Goal: Communication & Community: Connect with others

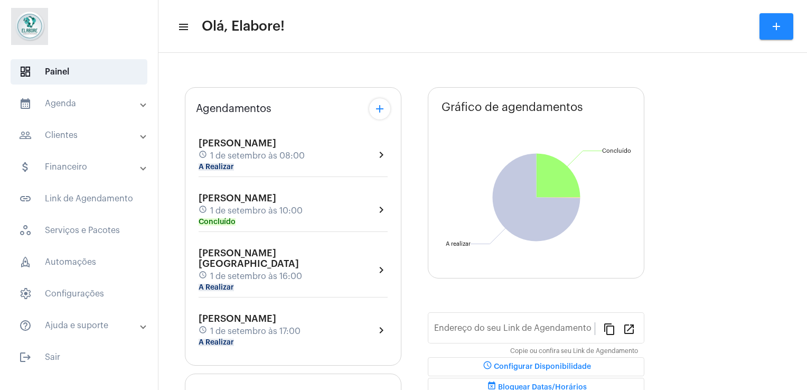
scroll to position [40, 0]
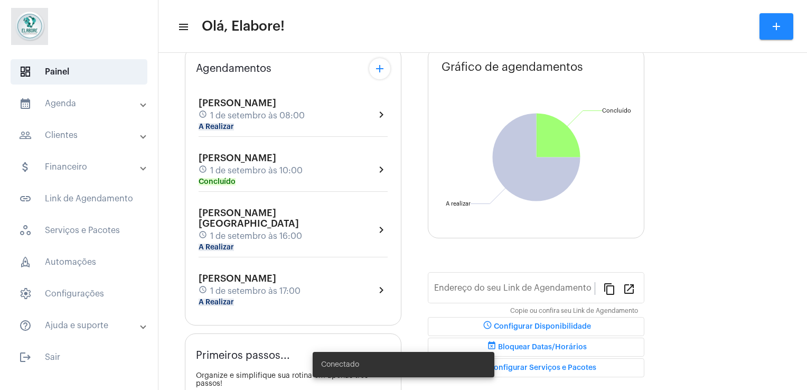
click at [280, 233] on div "[PERSON_NAME] Santiago schedule [DATE] 16:00 A Realizar" at bounding box center [287, 230] width 176 height 44
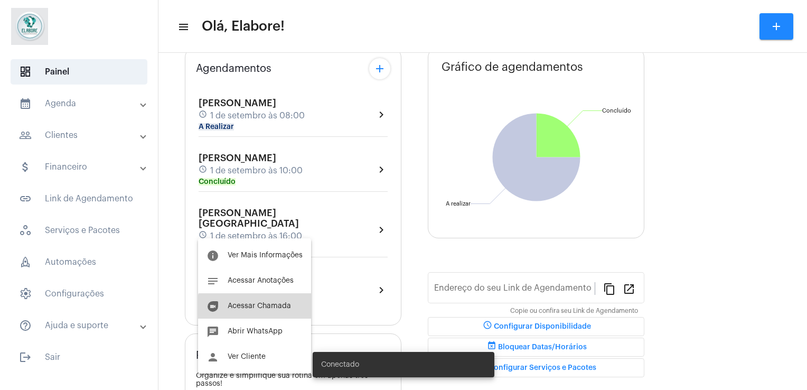
click at [260, 315] on button "duo [PERSON_NAME]" at bounding box center [254, 305] width 113 height 25
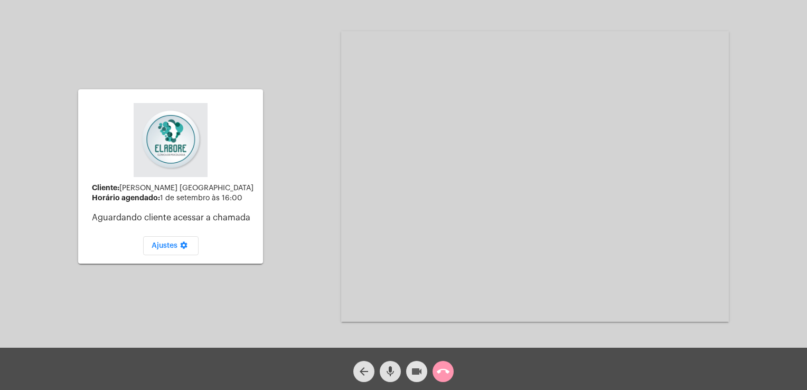
click at [412, 371] on mat-icon "videocam" at bounding box center [416, 371] width 13 height 13
click at [393, 367] on mat-icon "mic" at bounding box center [390, 371] width 13 height 13
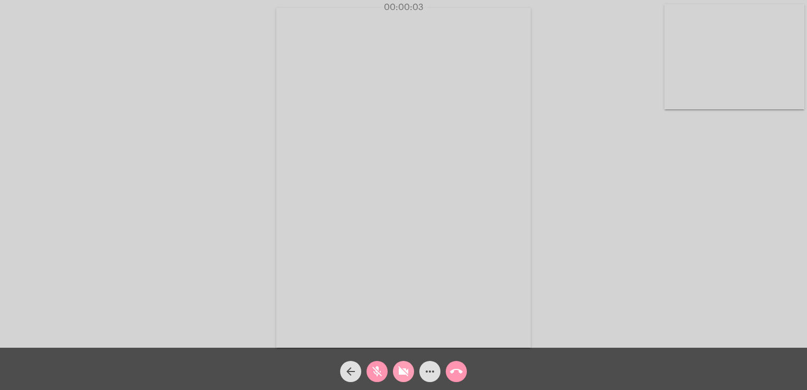
click at [406, 375] on mat-icon "videocam_off" at bounding box center [403, 371] width 13 height 13
click at [371, 373] on mat-icon "mic_off" at bounding box center [377, 371] width 13 height 13
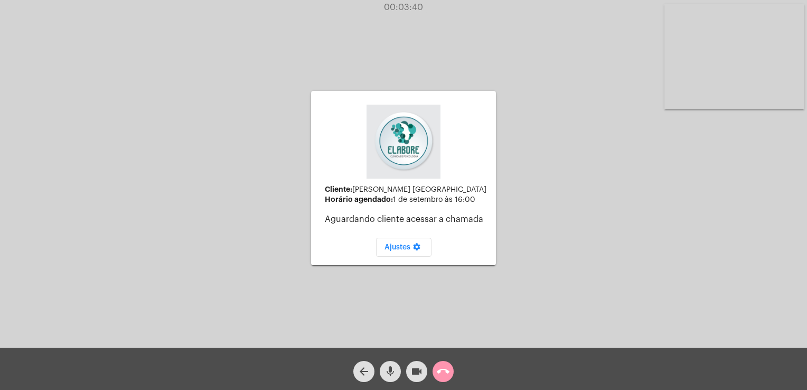
click at [371, 373] on button "arrow_back" at bounding box center [363, 371] width 21 height 21
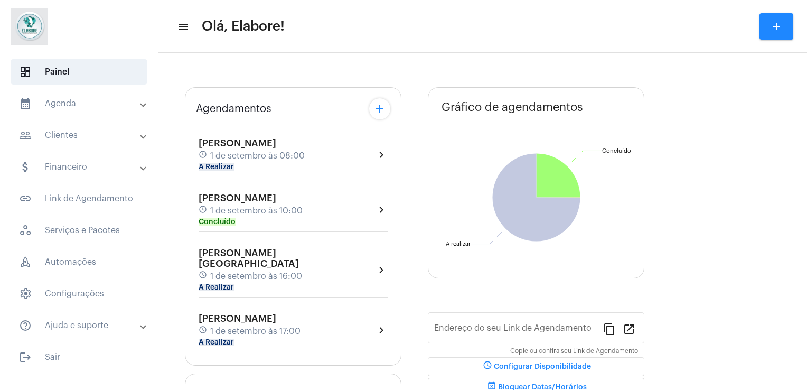
type input "[URL][DOMAIN_NAME]"
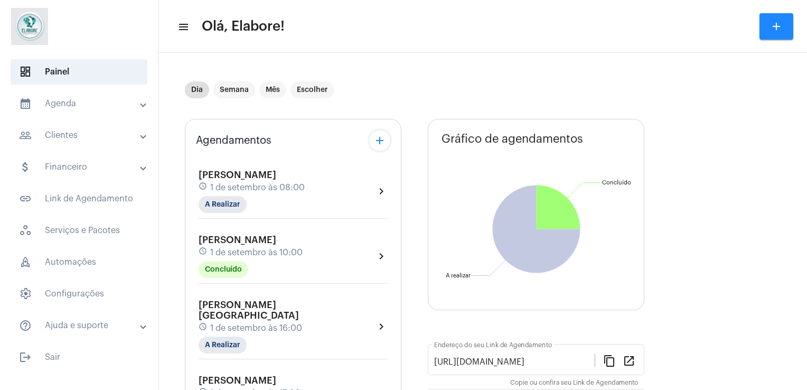
click at [303, 259] on div "[PERSON_NAME] schedule [DATE] 10:00 Concluído" at bounding box center [251, 255] width 104 height 43
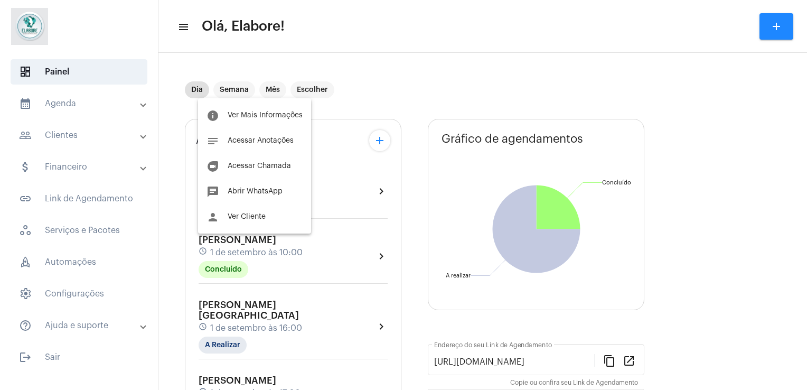
click at [324, 300] on div at bounding box center [403, 195] width 807 height 390
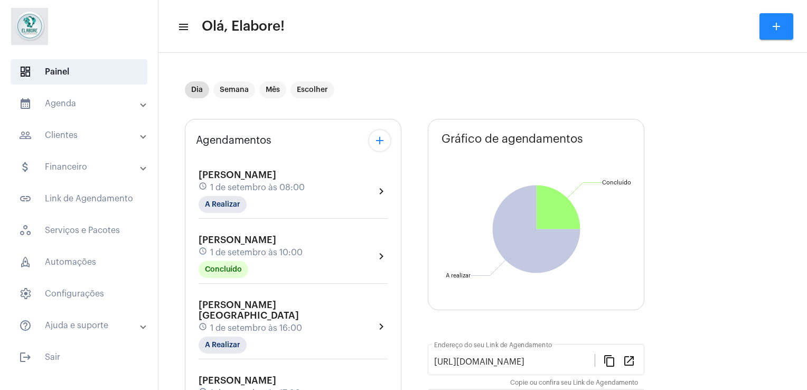
click at [299, 300] on span "[PERSON_NAME] [GEOGRAPHIC_DATA]" at bounding box center [249, 310] width 100 height 20
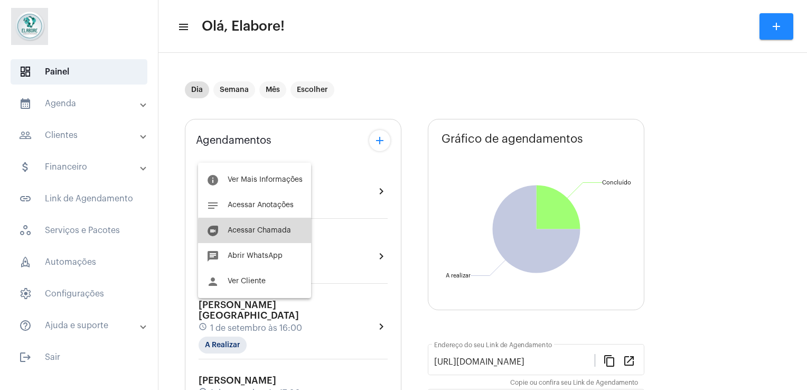
click at [261, 234] on button "duo [PERSON_NAME]" at bounding box center [254, 230] width 113 height 25
